Goal: Navigation & Orientation: Find specific page/section

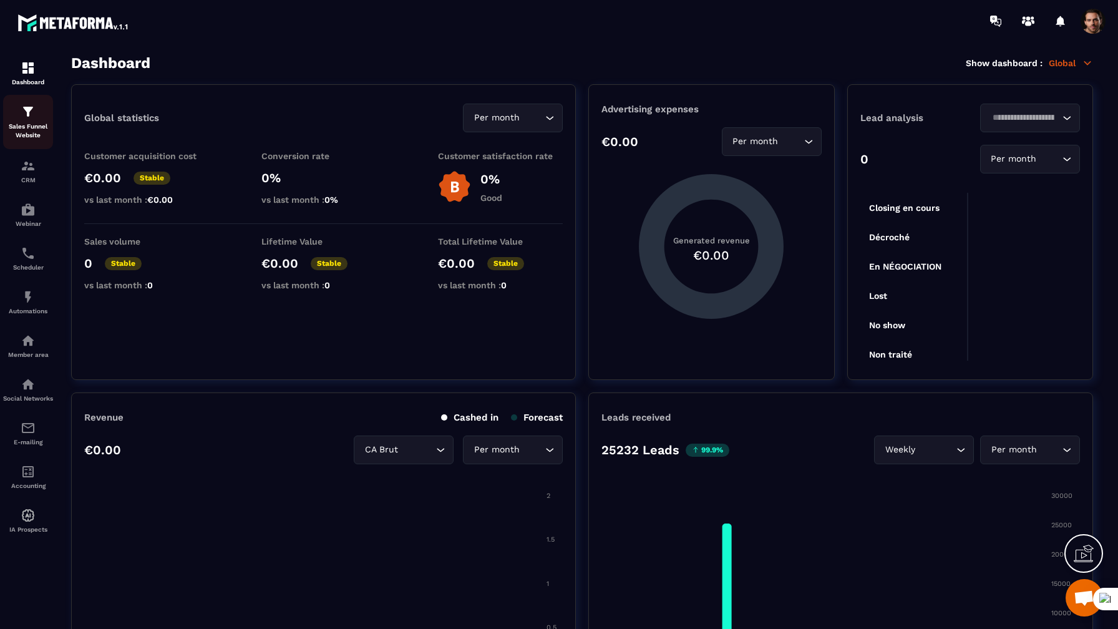
click at [32, 130] on p "Sales Funnel Website" at bounding box center [28, 130] width 50 height 17
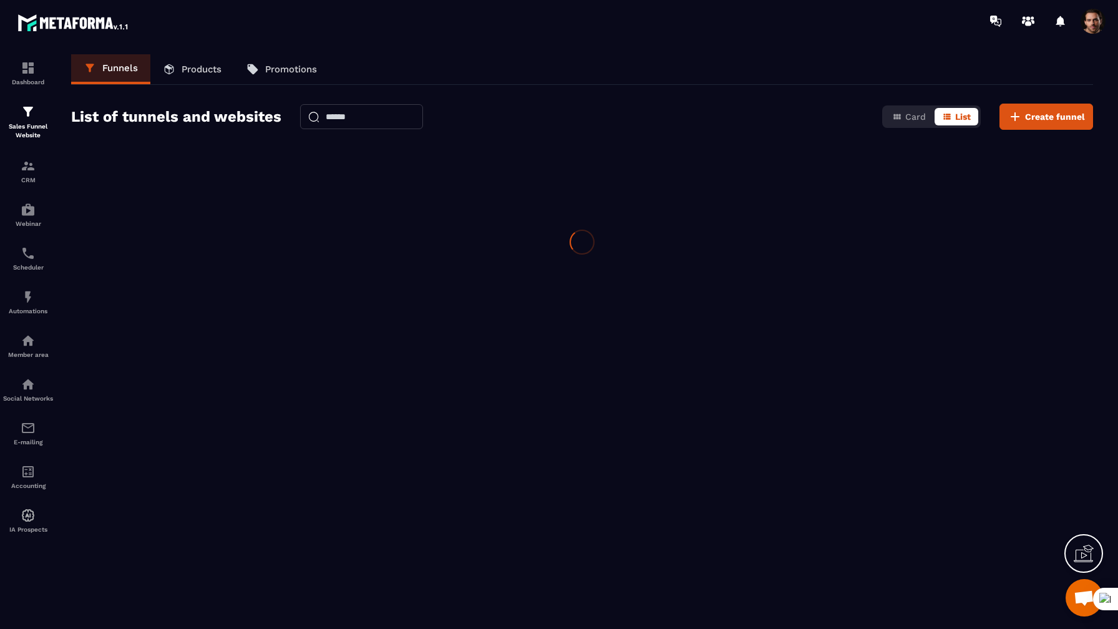
click at [32, 130] on p "Sales Funnel Website" at bounding box center [28, 130] width 50 height 17
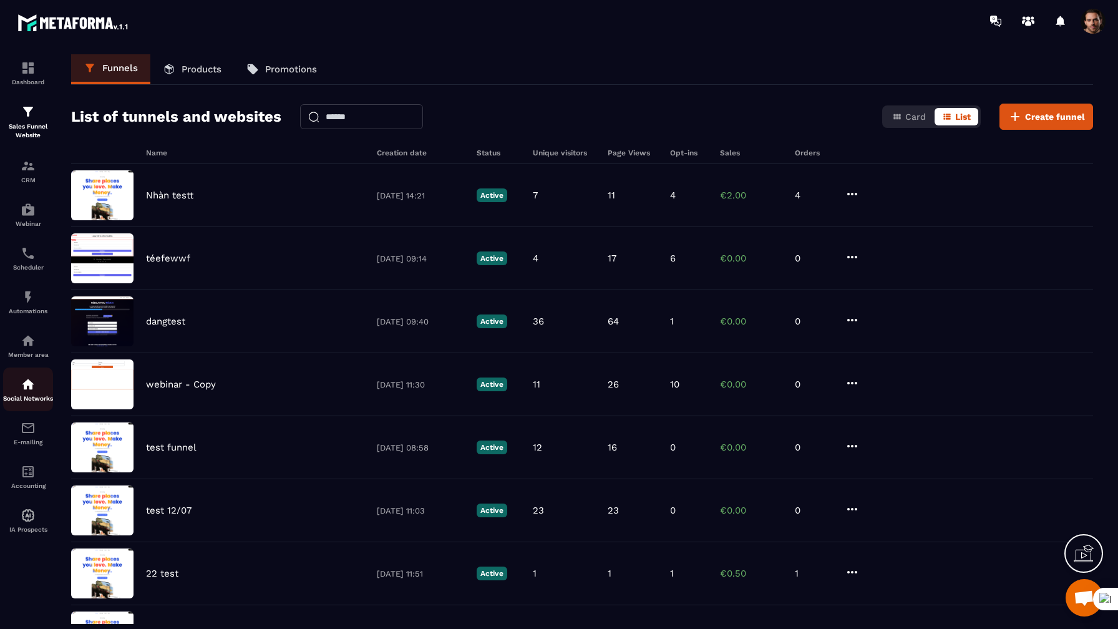
click at [27, 392] on img at bounding box center [28, 384] width 15 height 15
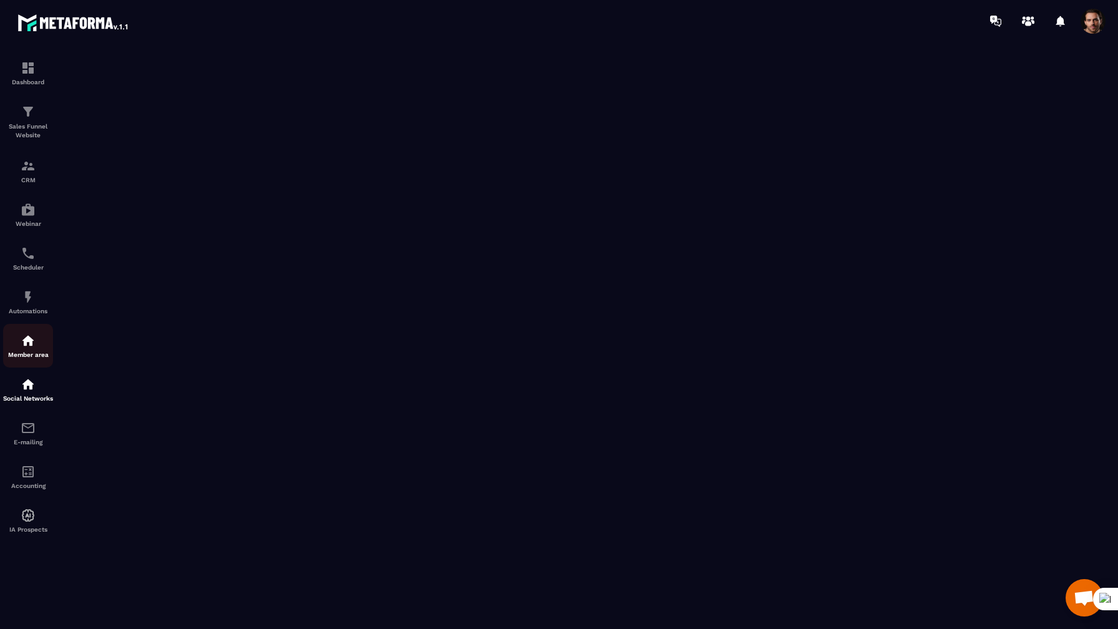
click at [26, 354] on p "Member area" at bounding box center [28, 354] width 50 height 7
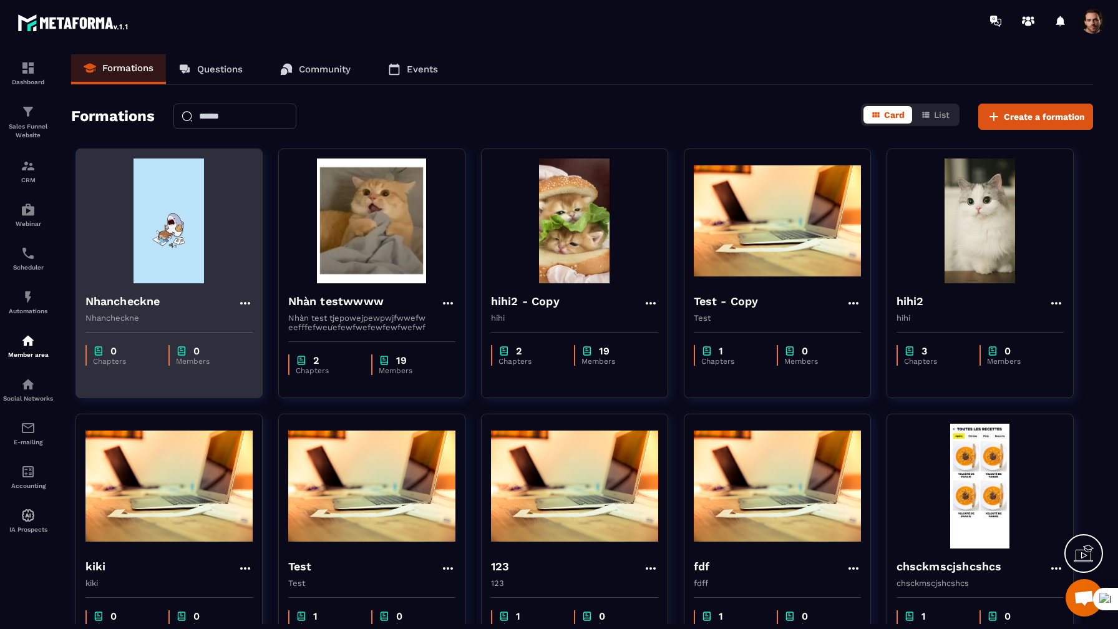
click at [147, 227] on img at bounding box center [168, 220] width 167 height 125
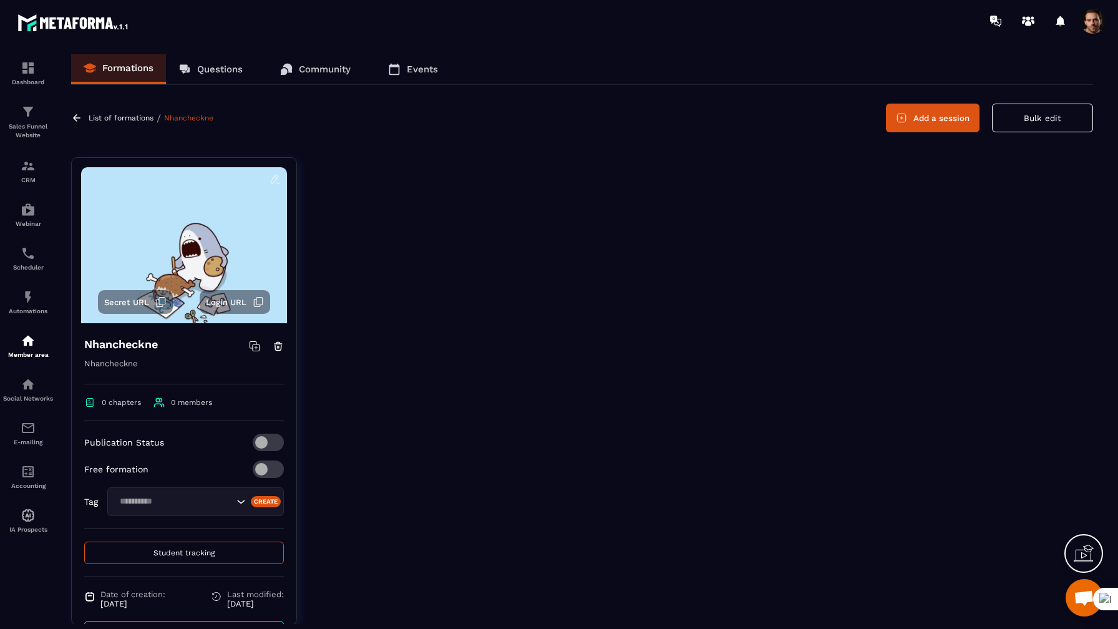
scroll to position [40, 0]
